Goal: Contribute content: Add original content to the website for others to see

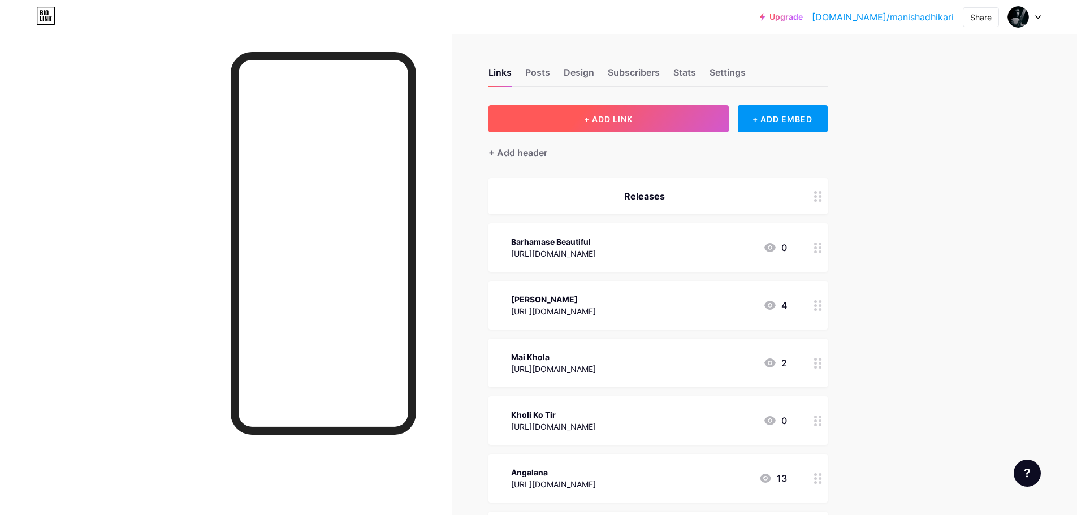
click at [591, 115] on span "+ ADD LINK" at bounding box center [608, 119] width 49 height 10
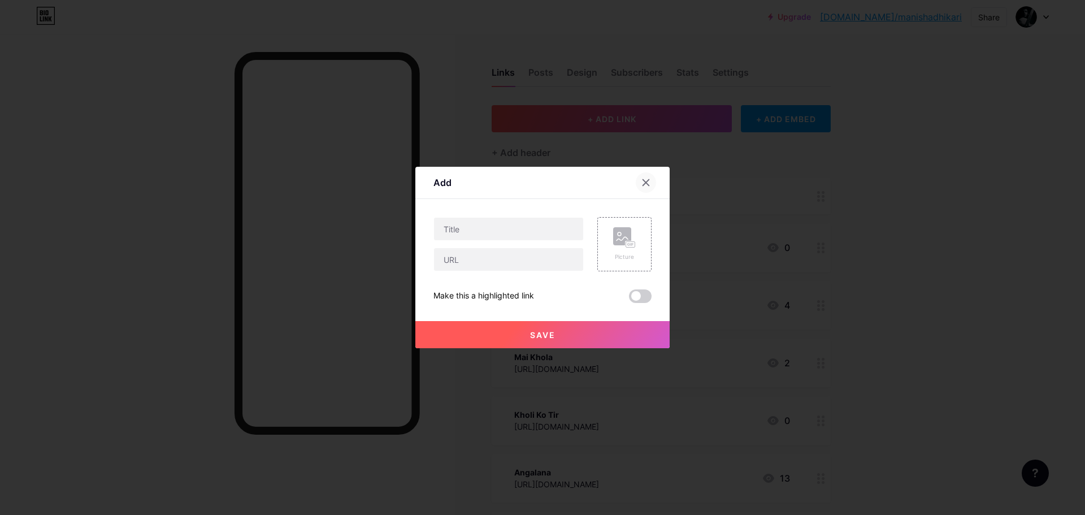
click at [652, 185] on div at bounding box center [646, 182] width 20 height 20
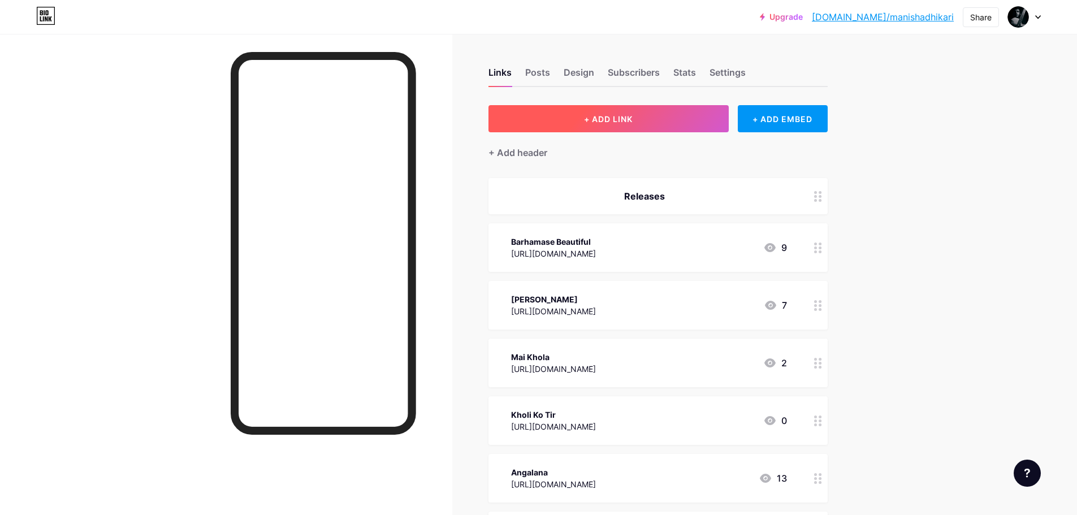
click at [638, 114] on button "+ ADD LINK" at bounding box center [608, 118] width 240 height 27
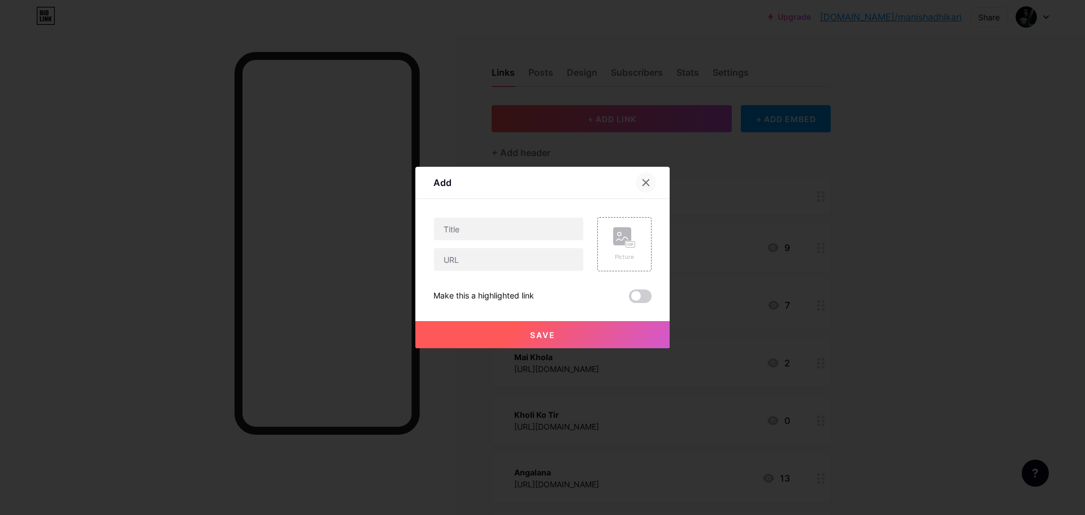
click at [646, 180] on icon at bounding box center [646, 182] width 9 height 9
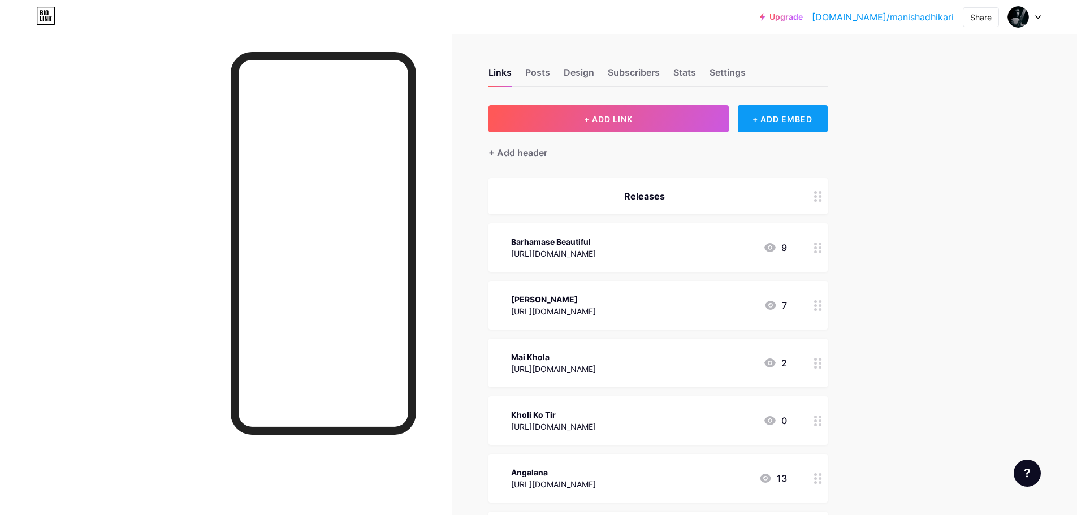
click at [797, 131] on div "+ ADD EMBED" at bounding box center [783, 118] width 90 height 27
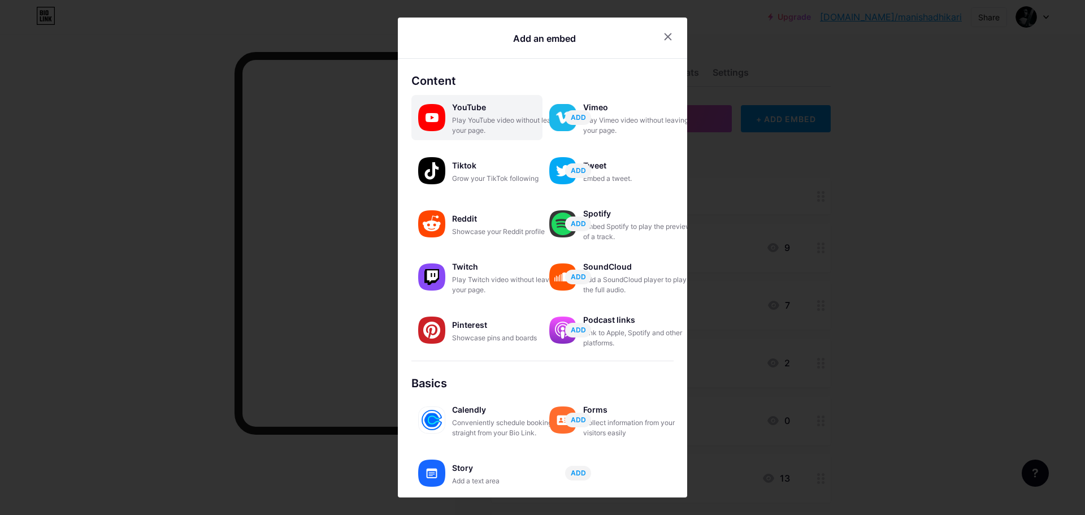
click at [481, 116] on div "Play YouTube video without leaving your page." at bounding box center [508, 125] width 113 height 20
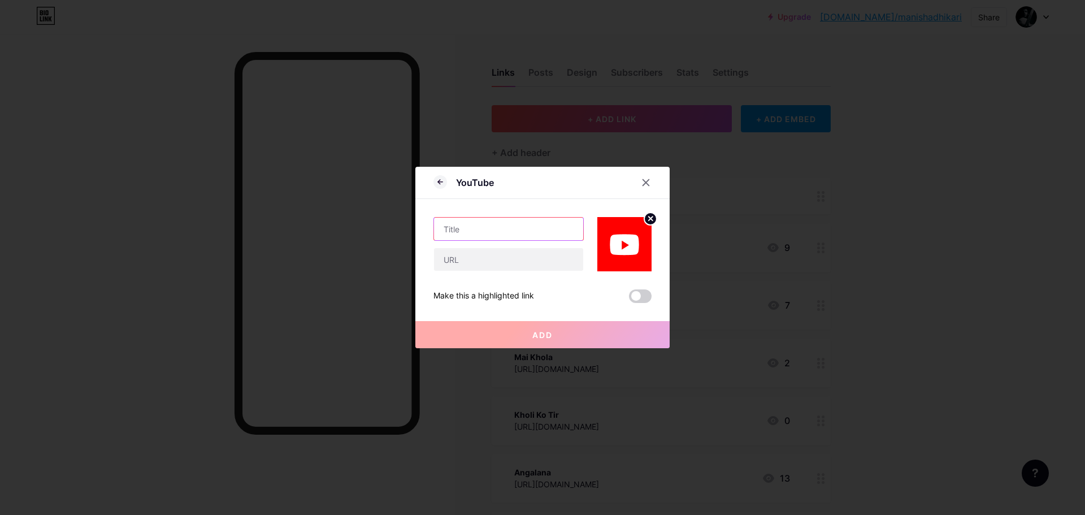
click at [487, 239] on input "text" at bounding box center [508, 229] width 149 height 23
type input "[PERSON_NAME]"
click at [471, 258] on input "text" at bounding box center [508, 259] width 149 height 23
click at [477, 254] on input "text" at bounding box center [508, 259] width 149 height 23
paste input "[URL][DOMAIN_NAME]"
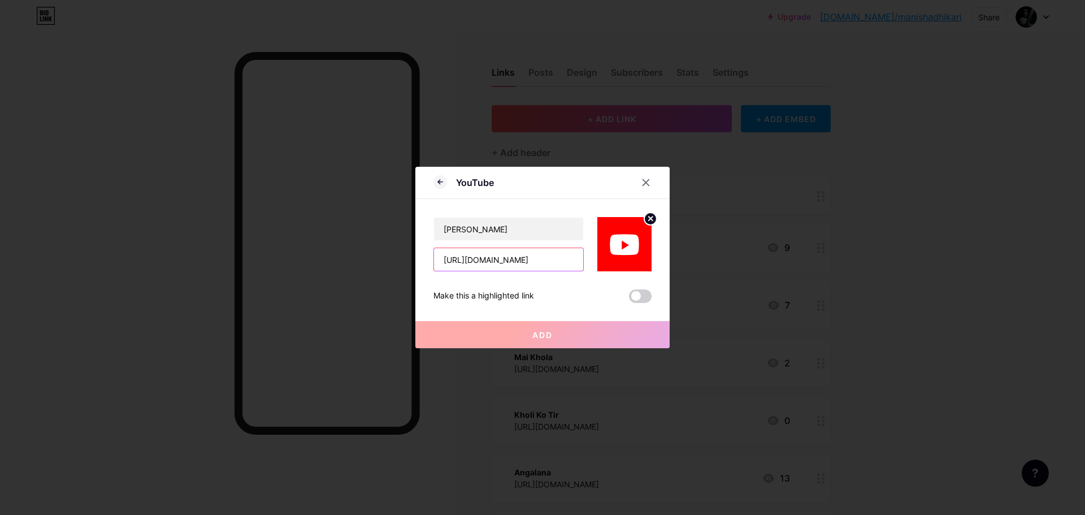
scroll to position [0, 203]
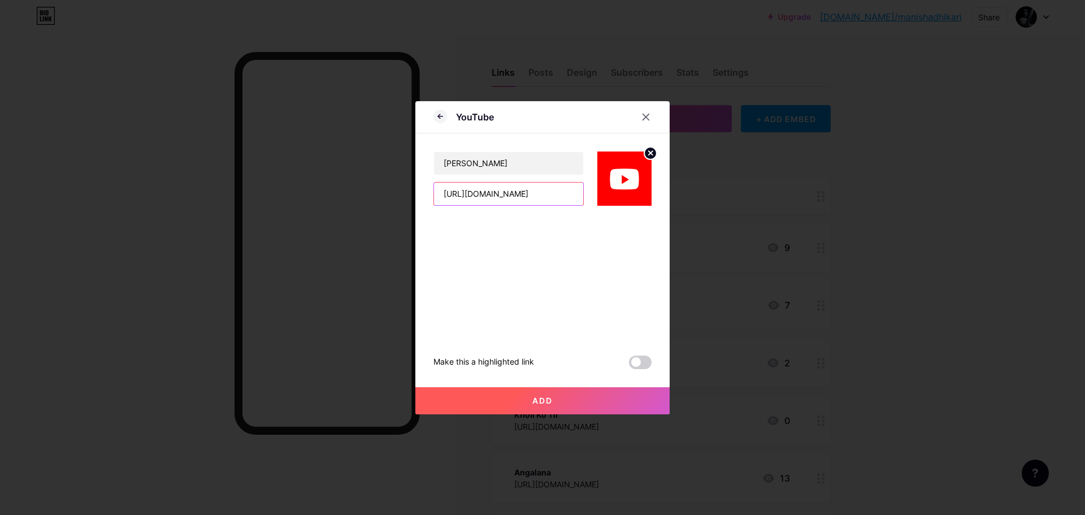
type input "[URL][DOMAIN_NAME]"
click at [651, 151] on circle at bounding box center [650, 153] width 12 height 12
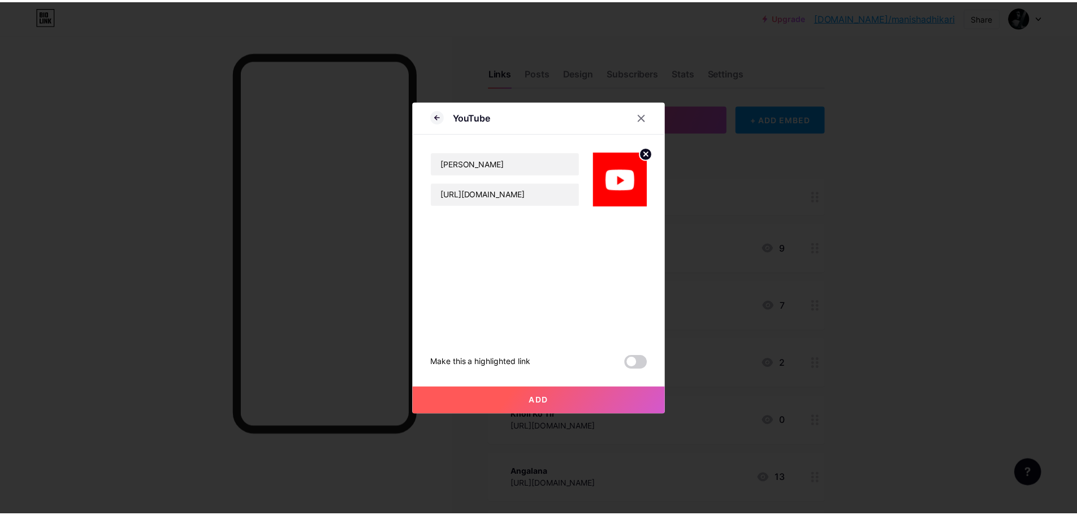
scroll to position [0, 0]
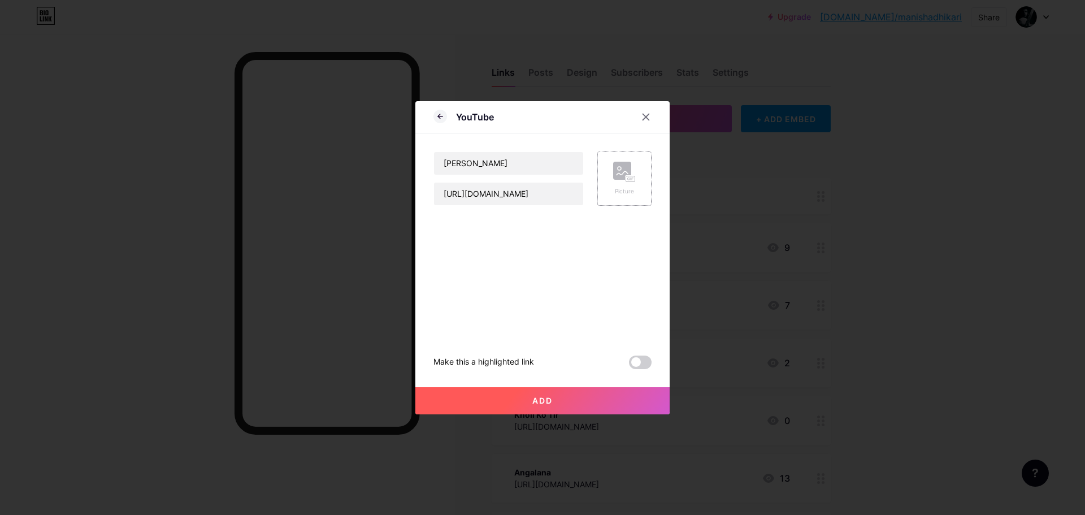
click at [589, 395] on button "Add" at bounding box center [542, 400] width 254 height 27
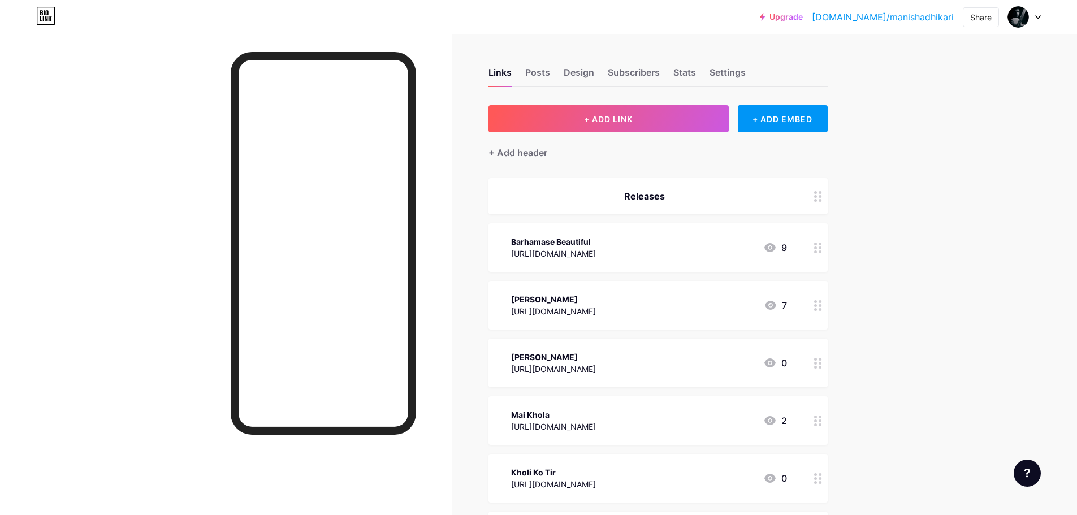
drag, startPoint x: 824, startPoint y: 249, endPoint x: 697, endPoint y: 228, distance: 128.8
